Goal: Task Accomplishment & Management: Complete application form

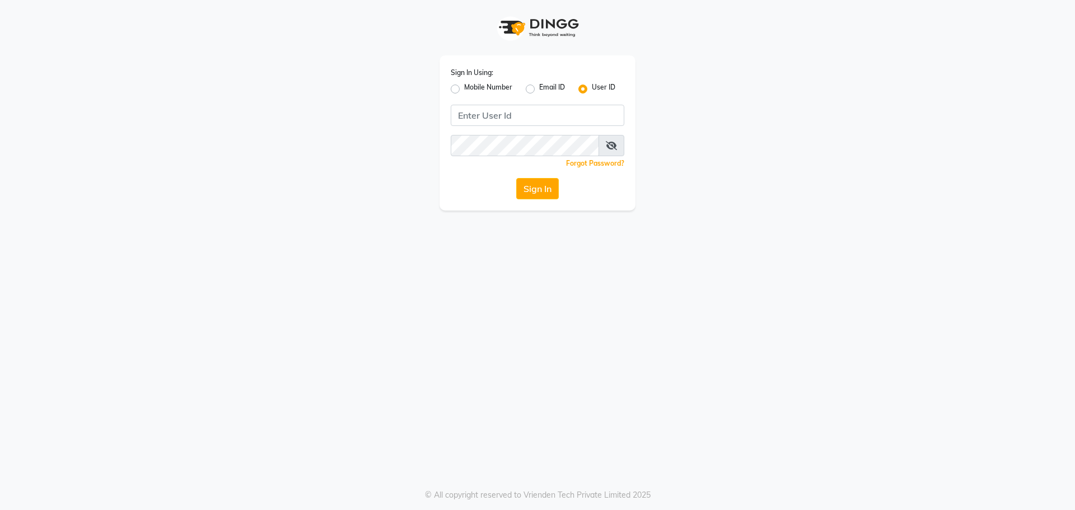
click at [464, 88] on label "Mobile Number" at bounding box center [488, 88] width 48 height 13
click at [464, 88] on input "Mobile Number" at bounding box center [467, 85] width 7 height 7
radio input "true"
radio input "false"
click at [510, 111] on input "Username" at bounding box center [556, 115] width 136 height 21
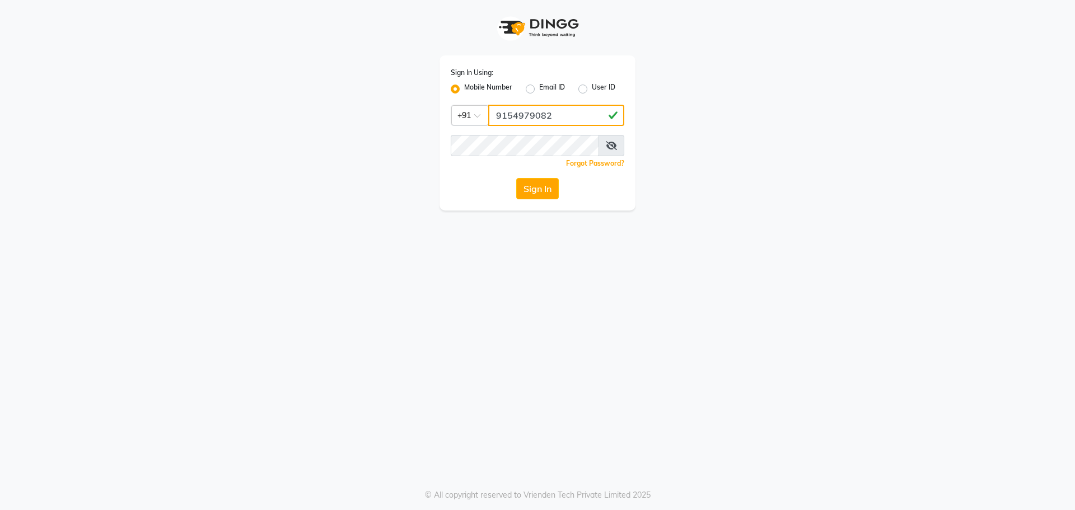
type input "9154979082"
click at [516, 178] on button "Sign In" at bounding box center [537, 188] width 43 height 21
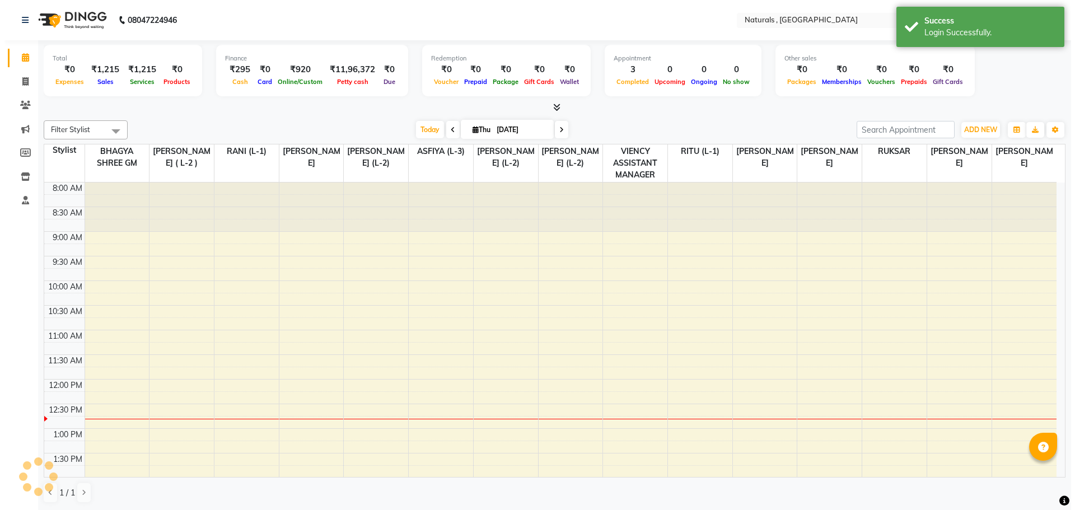
scroll to position [198, 0]
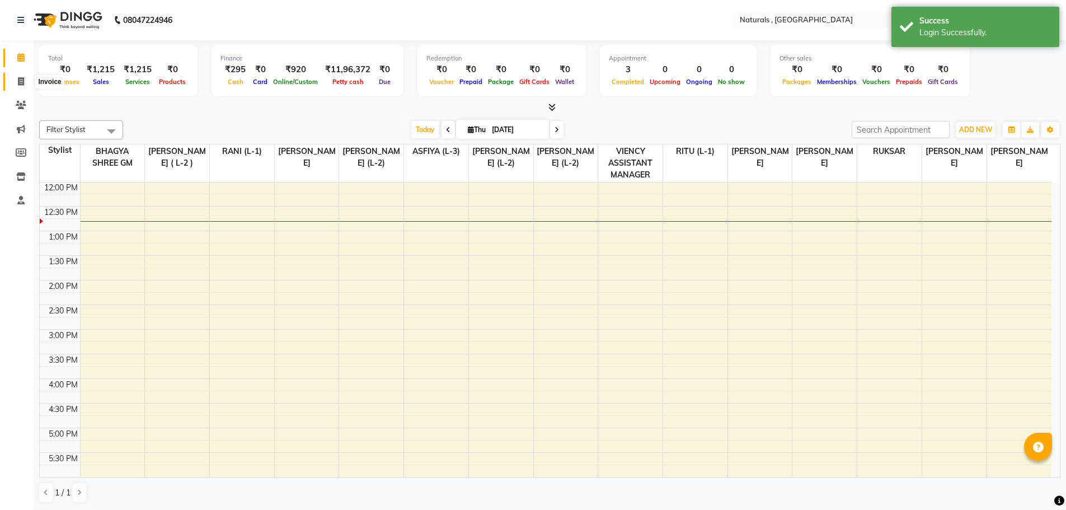
click at [18, 85] on icon at bounding box center [21, 81] width 6 height 8
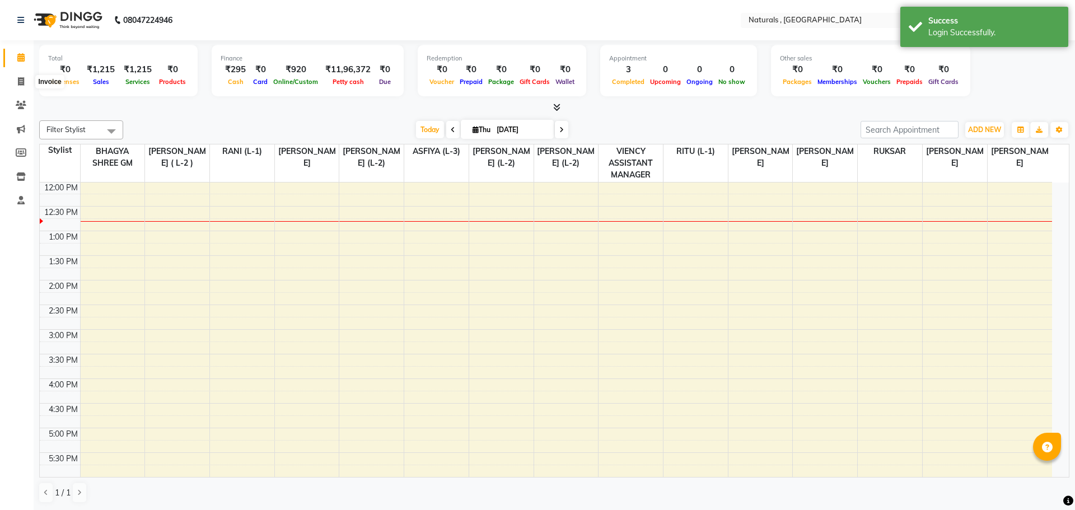
select select "5818"
select select "service"
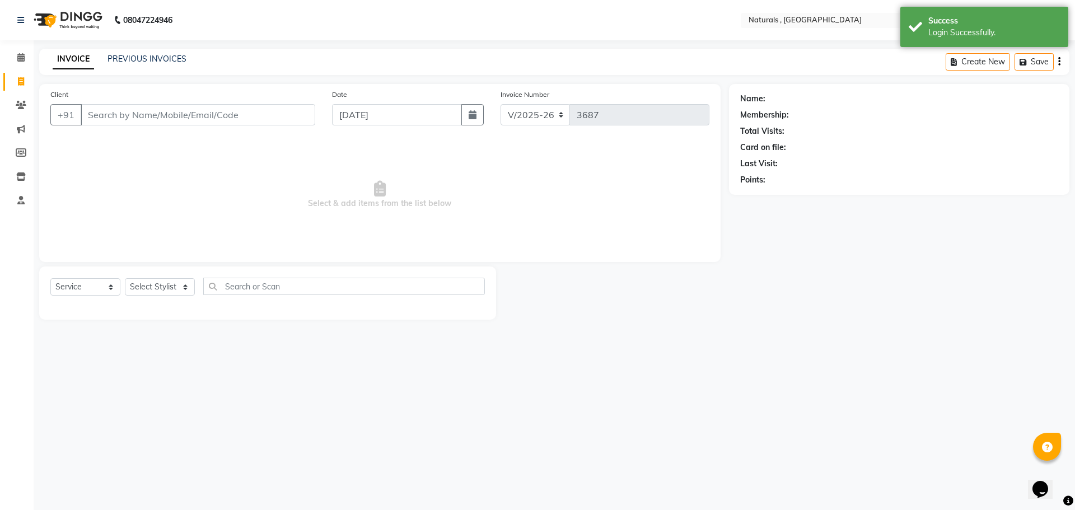
click at [149, 118] on input "Client" at bounding box center [198, 114] width 235 height 21
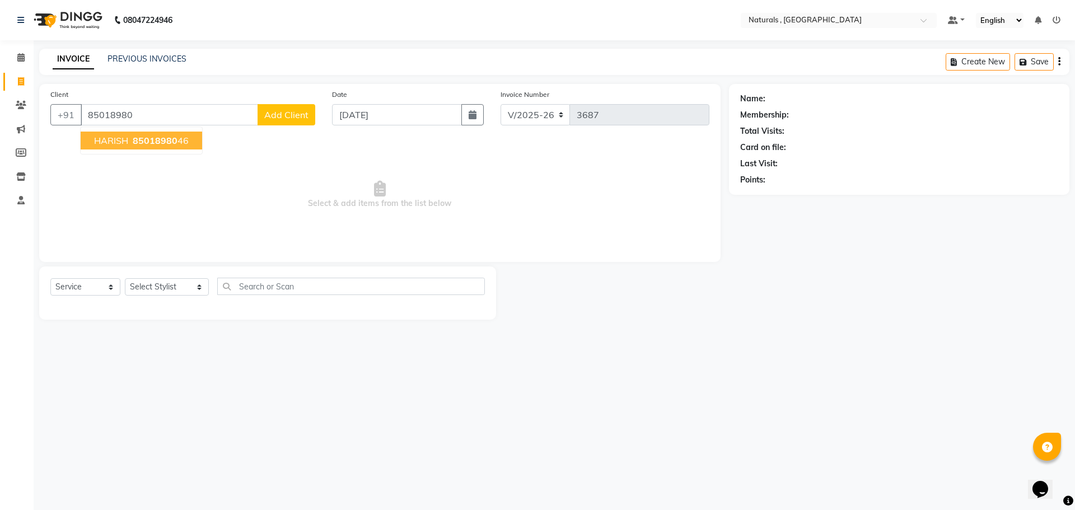
click at [158, 134] on button "HARISH 85018980 46" at bounding box center [141, 141] width 121 height 18
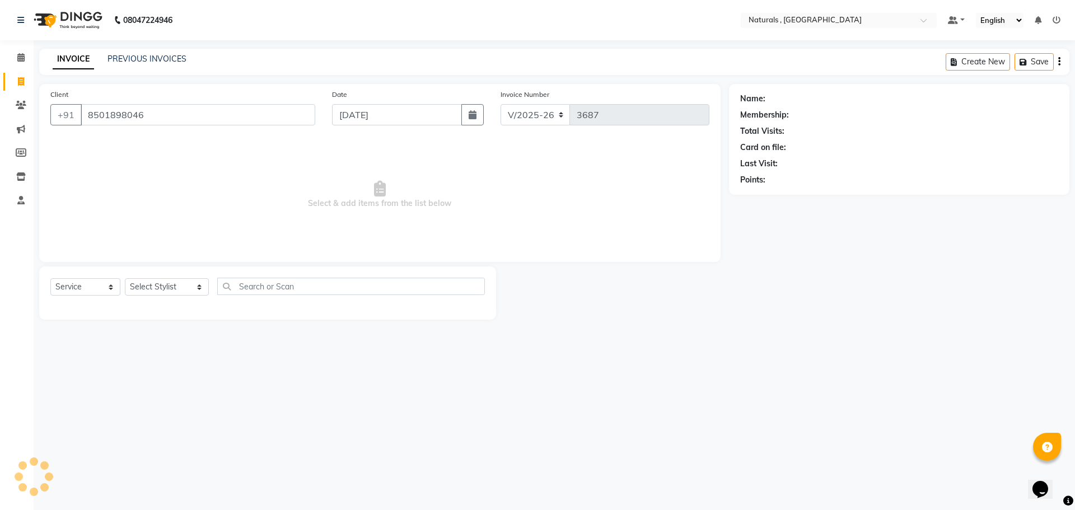
type input "8501898046"
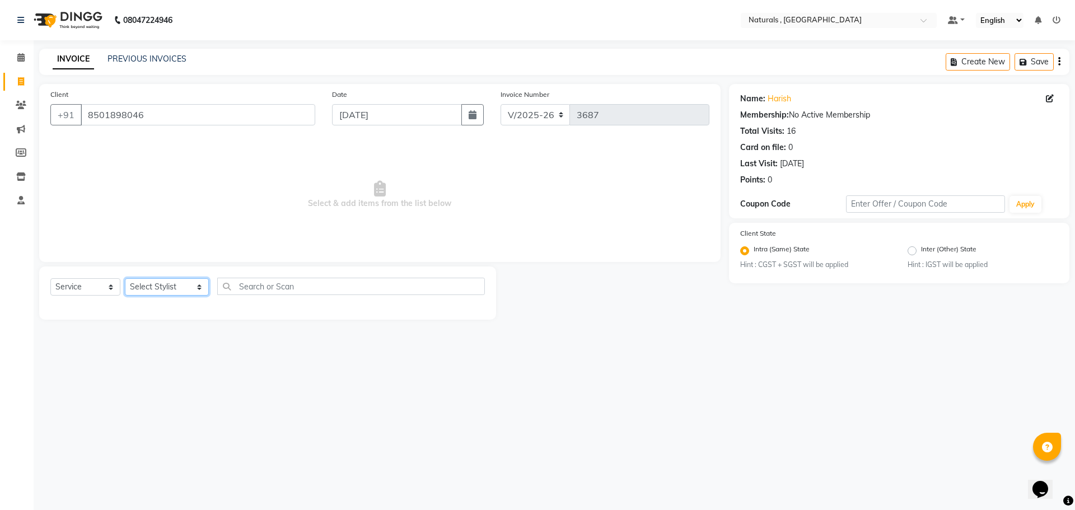
click at [184, 285] on select "Select Stylist ASFIYA (L-3) BHAGYA SHREE GM [PERSON_NAME] (L-2) [PERSON_NAME] (…" at bounding box center [167, 286] width 84 height 17
select select "78703"
click at [125, 278] on select "Select Stylist ASFIYA (L-3) BHAGYA SHREE GM [PERSON_NAME] (L-2) [PERSON_NAME] (…" at bounding box center [167, 286] width 84 height 17
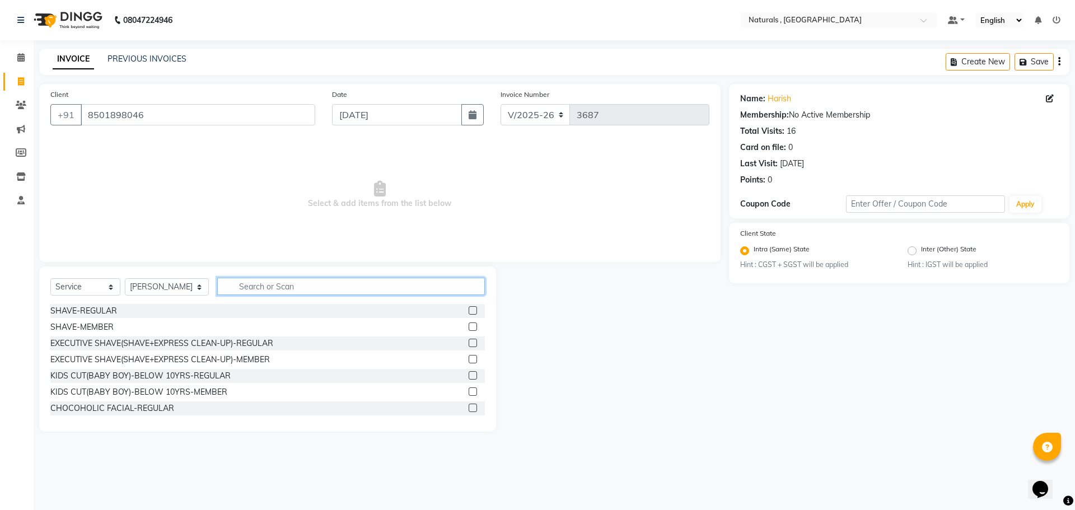
click at [311, 283] on input "text" at bounding box center [351, 286] width 268 height 17
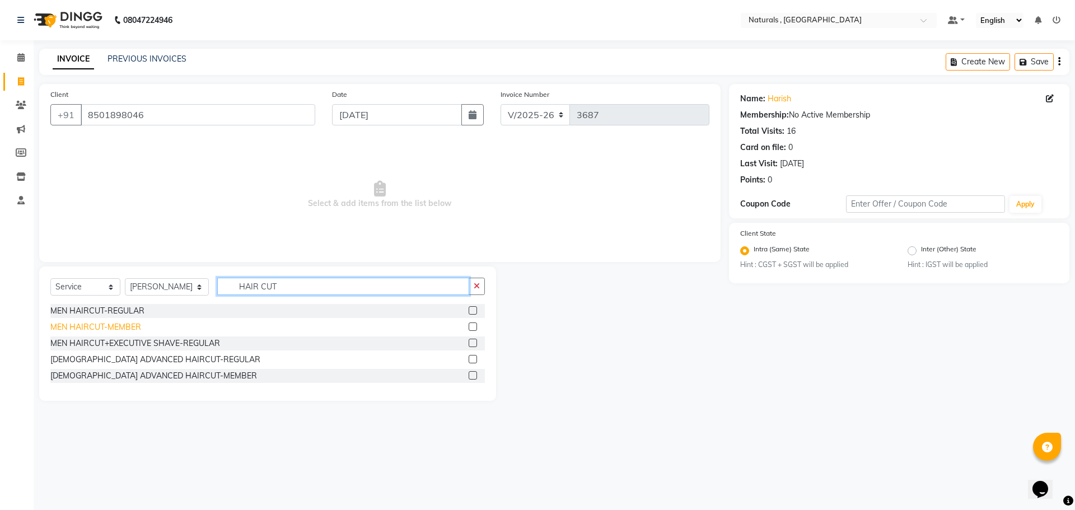
type input "HAIR CUT"
click at [126, 329] on div "MEN HAIRCUT-MEMBER" at bounding box center [95, 327] width 91 height 12
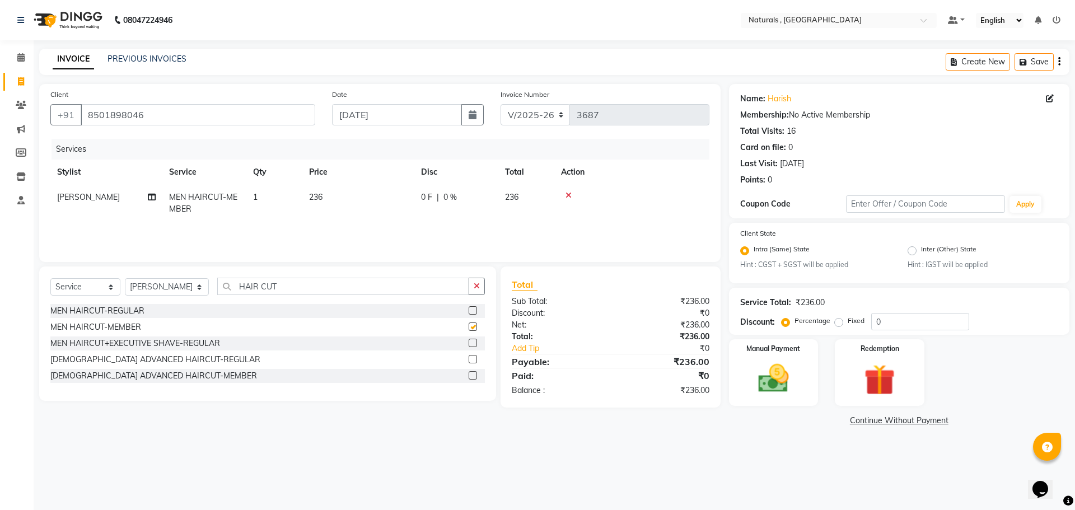
checkbox input "false"
click at [307, 284] on input "HAIR CUT" at bounding box center [343, 286] width 252 height 17
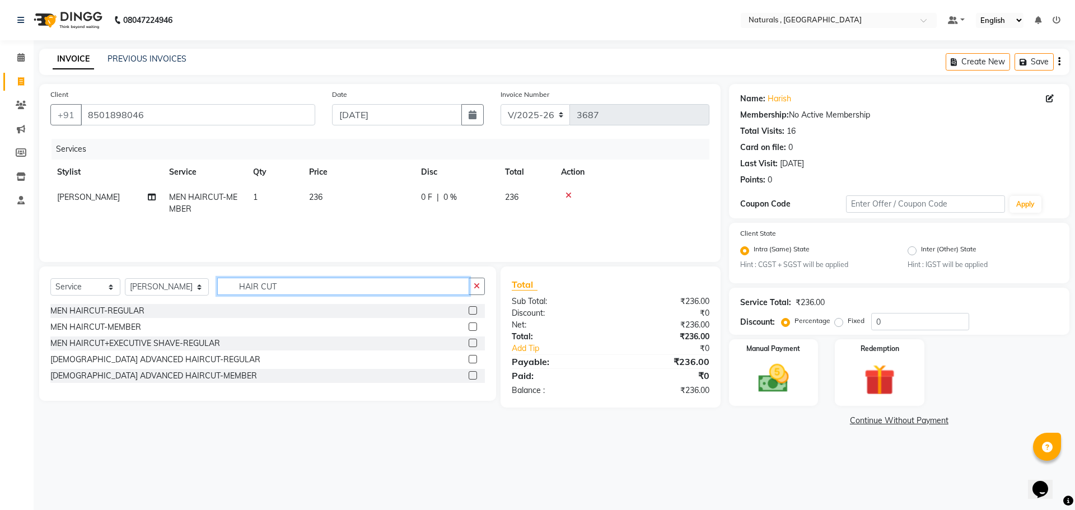
click at [300, 290] on input "HAIR CUT" at bounding box center [343, 286] width 252 height 17
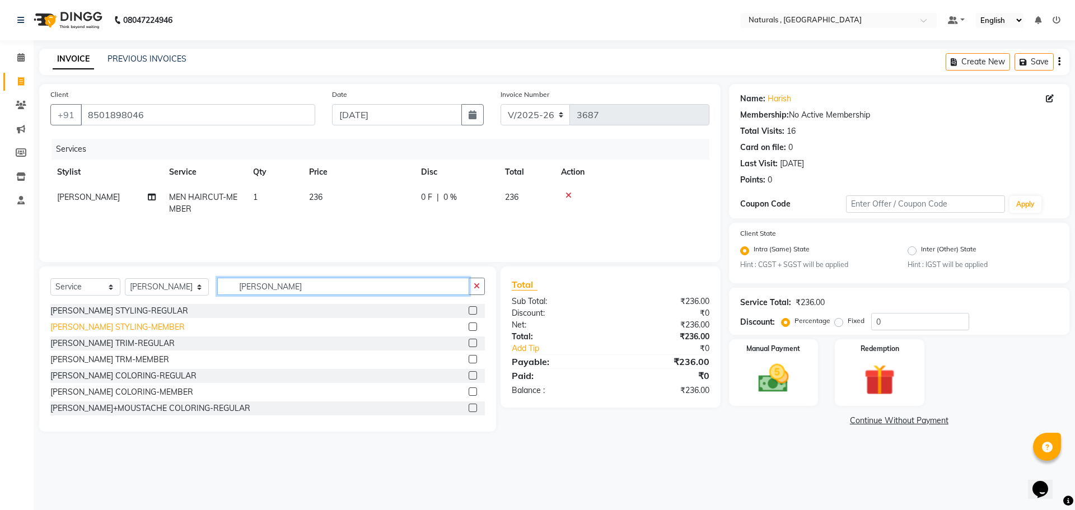
type input "[PERSON_NAME]"
click at [98, 327] on div "[PERSON_NAME] STYLING-MEMBER" at bounding box center [117, 327] width 134 height 12
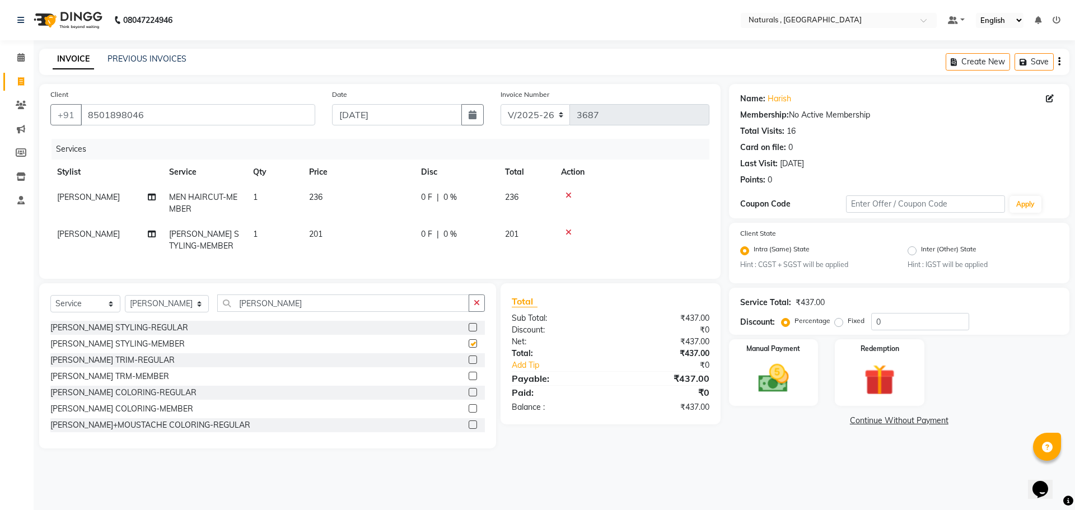
checkbox input "false"
click at [291, 312] on input "[PERSON_NAME]" at bounding box center [343, 302] width 252 height 17
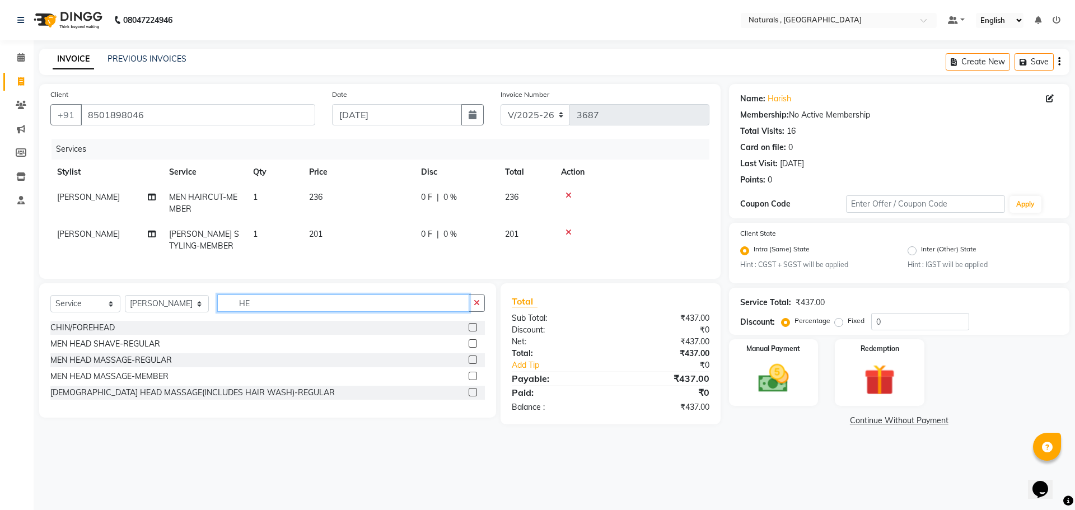
type input "H"
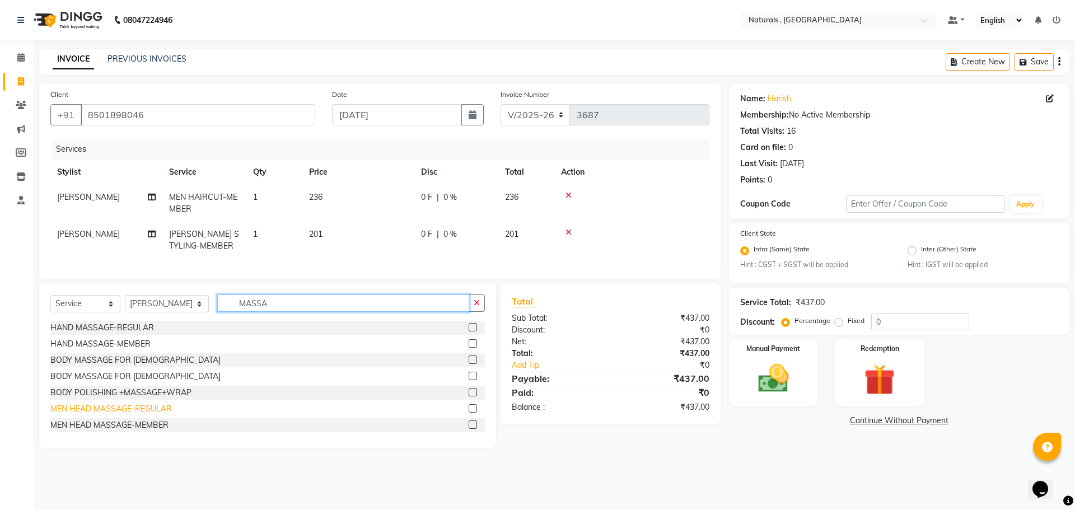
type input "MASSA"
click at [94, 415] on div "MEN HEAD MASSAGE-REGULAR" at bounding box center [110, 409] width 121 height 12
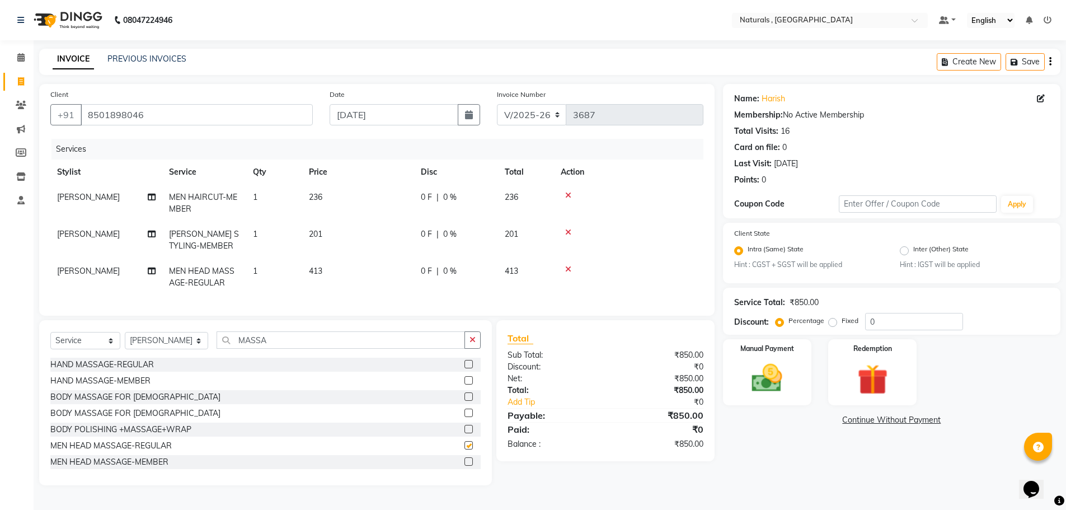
checkbox input "false"
click at [158, 468] on div "MEN HEAD MASSAGE-MEMBER" at bounding box center [109, 462] width 118 height 12
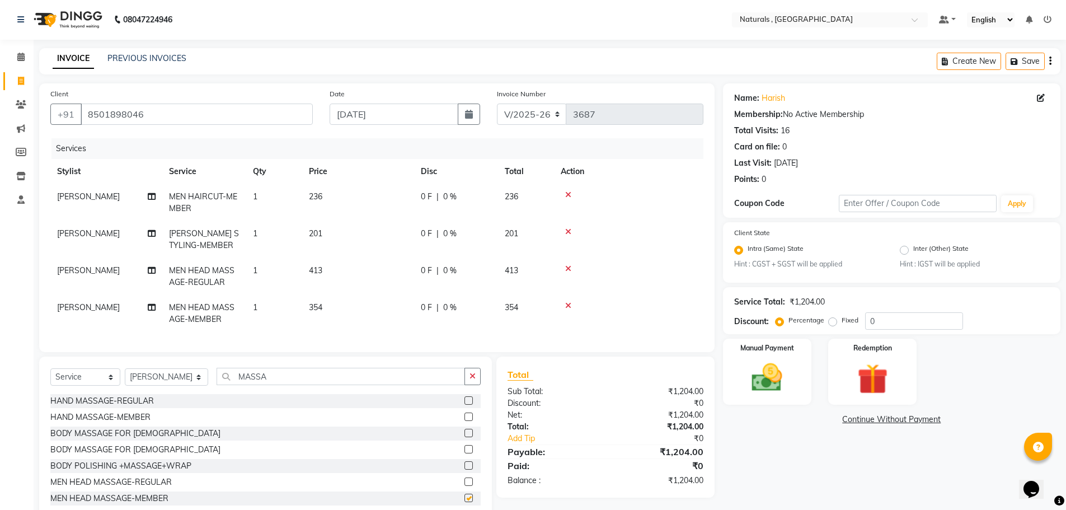
checkbox input "false"
click at [567, 266] on icon at bounding box center [568, 269] width 6 height 8
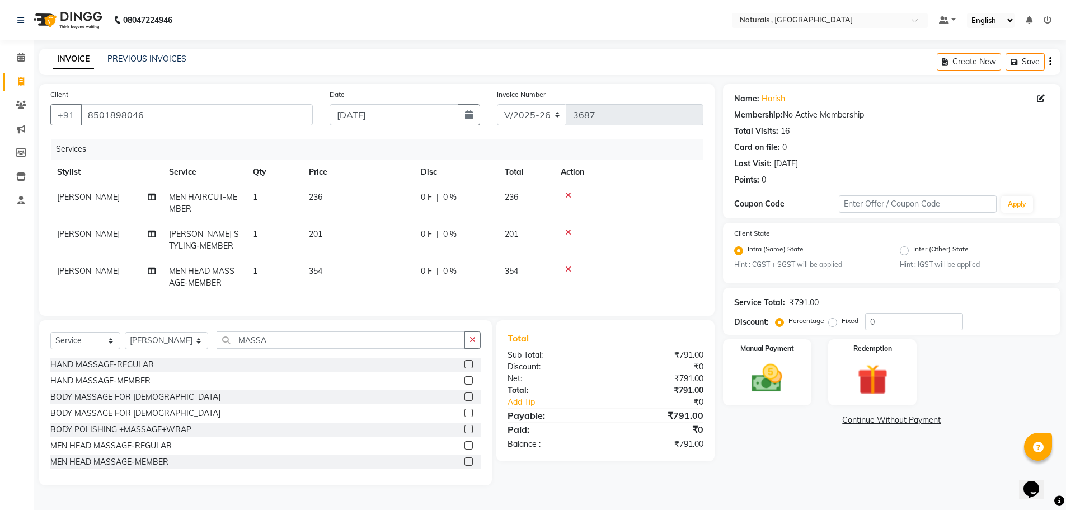
click at [318, 274] on span "354" at bounding box center [315, 271] width 13 height 10
select select "78703"
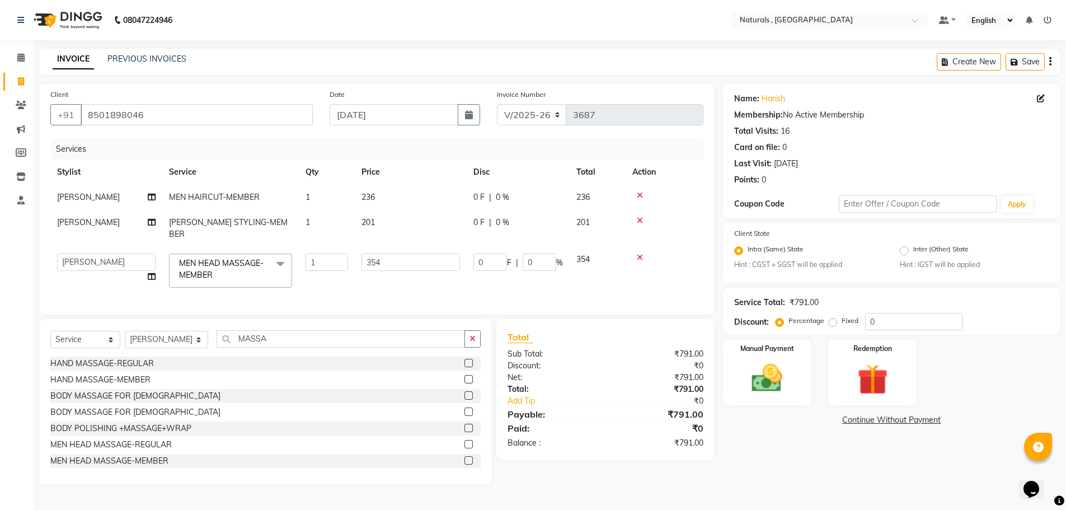
scroll to position [0, 0]
click at [401, 254] on input "354" at bounding box center [411, 262] width 99 height 17
type input "3"
type input "413"
click at [763, 460] on div "Name: [PERSON_NAME] Membership: No Active Membership Total Visits: 16 Card on f…" at bounding box center [896, 284] width 346 height 400
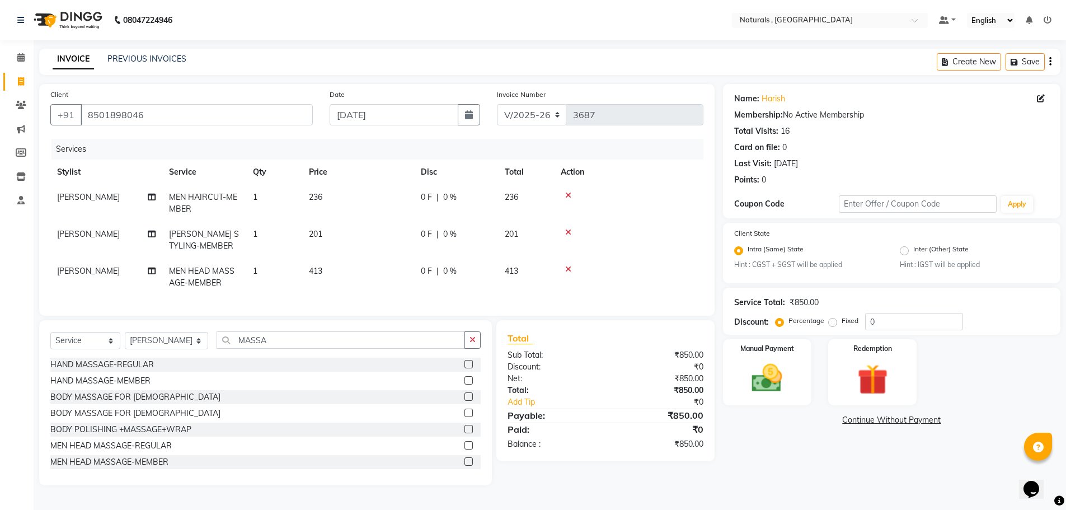
click at [322, 200] on span "236" at bounding box center [315, 197] width 13 height 10
select select "78703"
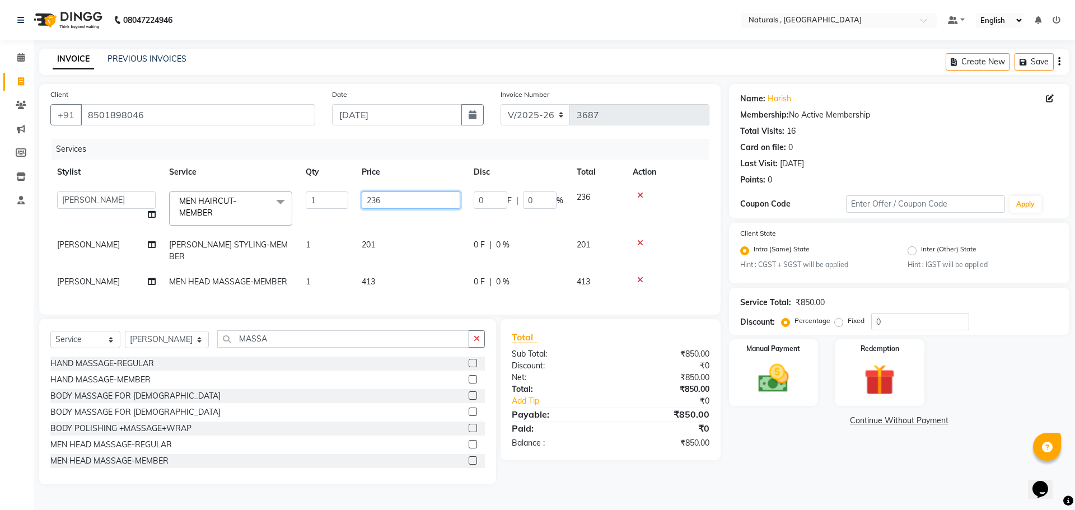
click at [397, 200] on input "236" at bounding box center [411, 199] width 99 height 17
type input "206"
click at [765, 442] on div "Name: [PERSON_NAME] Membership: No Active Membership Total Visits: 16 Card on f…" at bounding box center [896, 284] width 346 height 400
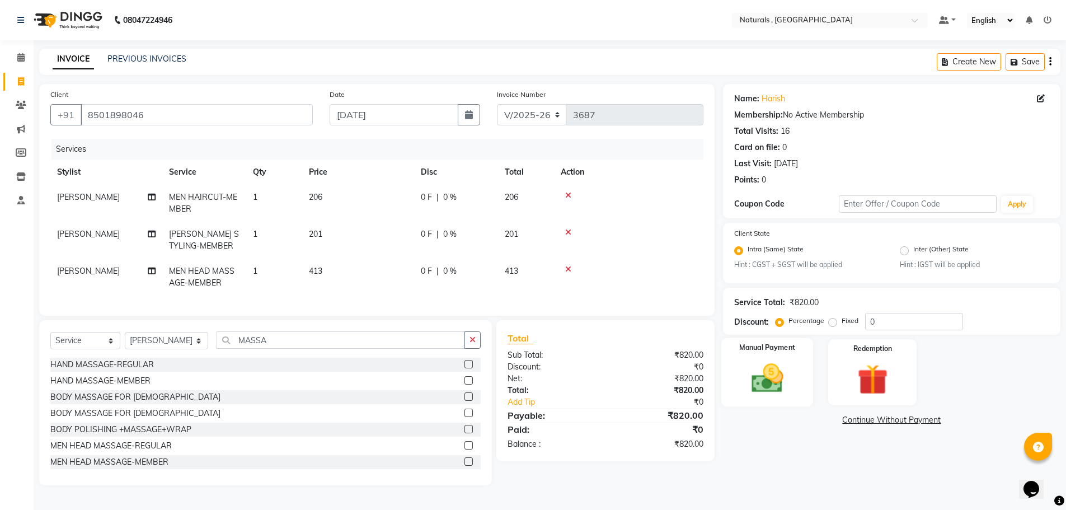
click at [757, 372] on img at bounding box center [768, 379] width 52 height 36
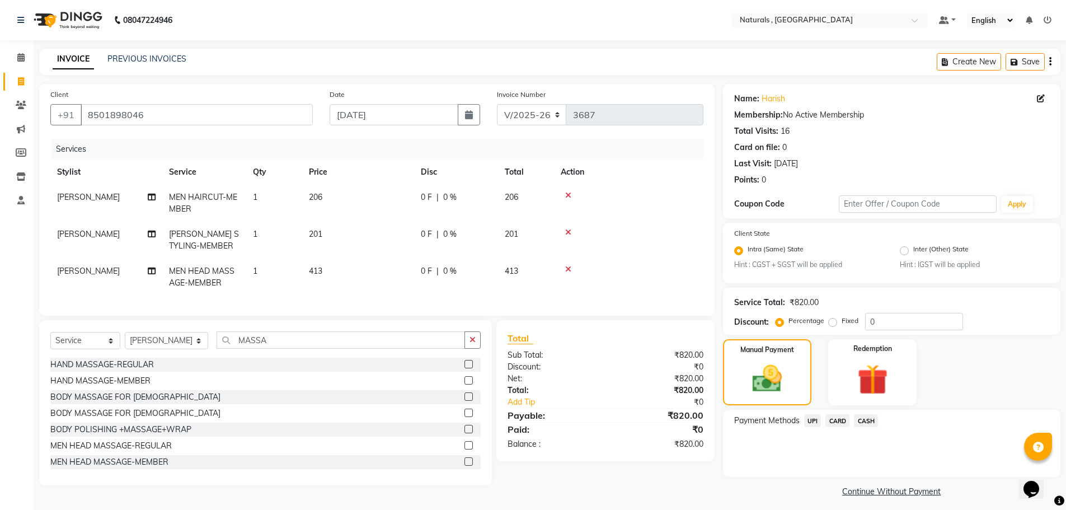
click at [867, 420] on span "CASH" at bounding box center [866, 420] width 24 height 13
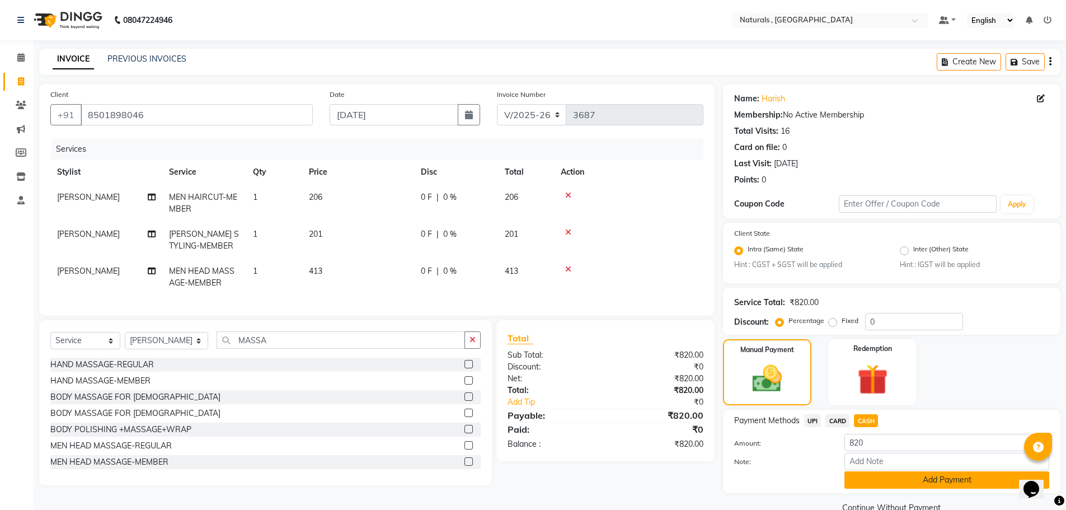
click at [920, 481] on button "Add Payment" at bounding box center [947, 479] width 205 height 17
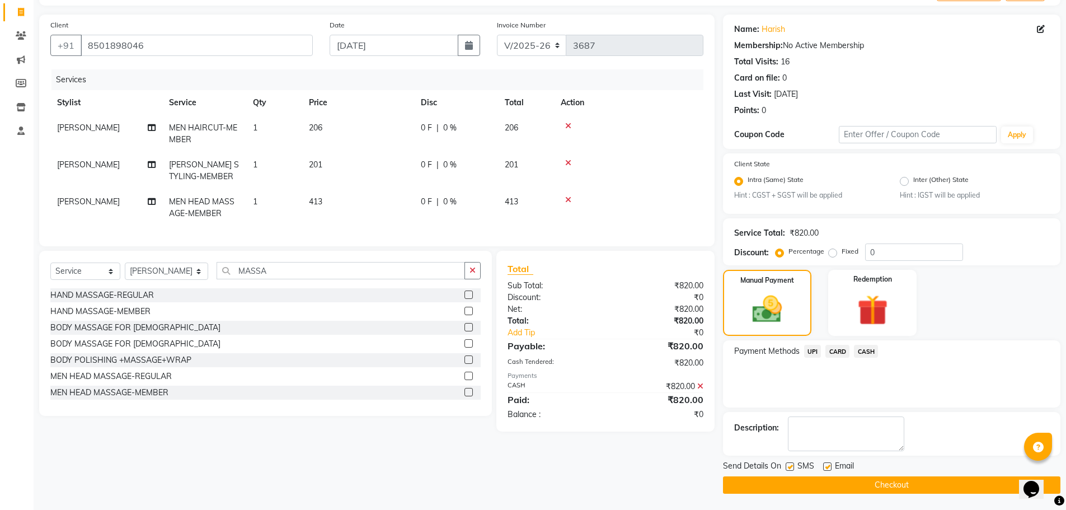
scroll to position [70, 0]
click at [893, 485] on button "Checkout" at bounding box center [892, 484] width 338 height 17
